Goal: Use online tool/utility: Utilize a website feature to perform a specific function

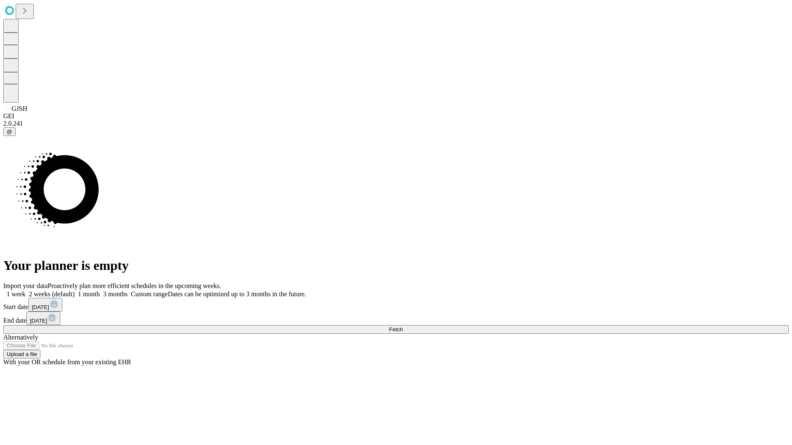
click at [402, 327] on span "Fetch" at bounding box center [396, 330] width 14 height 6
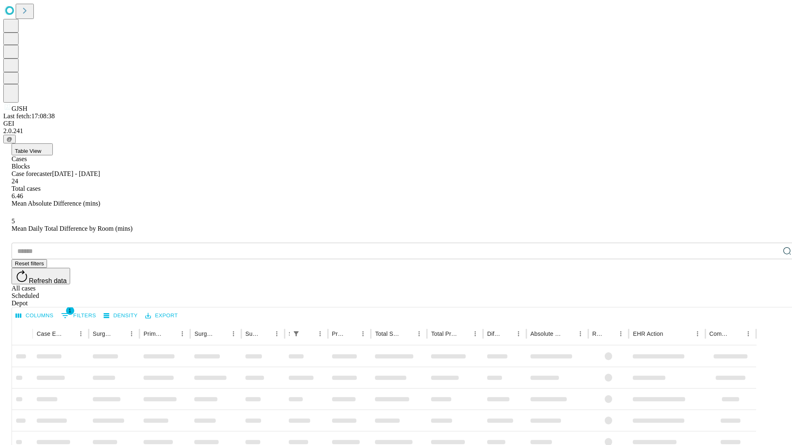
click at [41, 148] on span "Table View" at bounding box center [28, 151] width 26 height 6
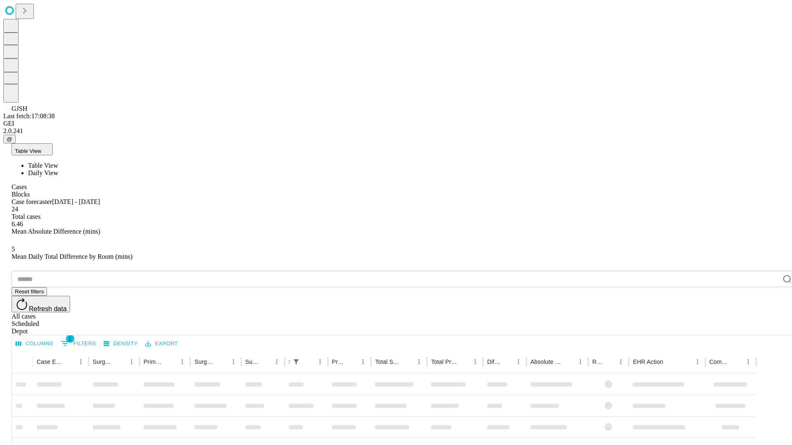
click at [58, 169] on span "Daily View" at bounding box center [43, 172] width 30 height 7
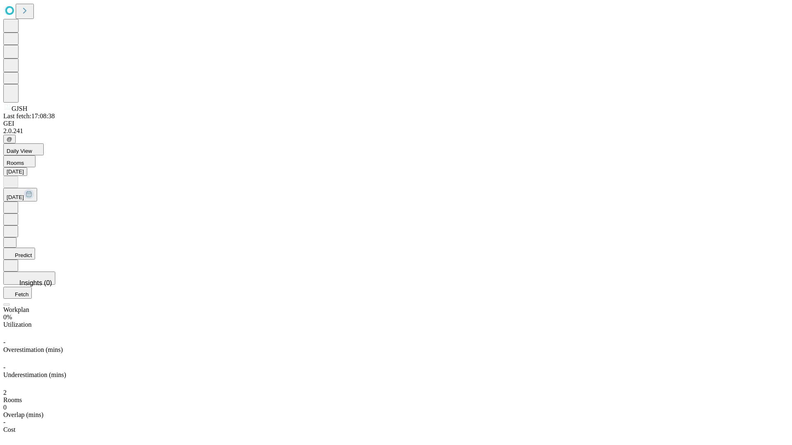
click at [35, 248] on button "Predict" at bounding box center [19, 254] width 32 height 12
